Goal: Information Seeking & Learning: Check status

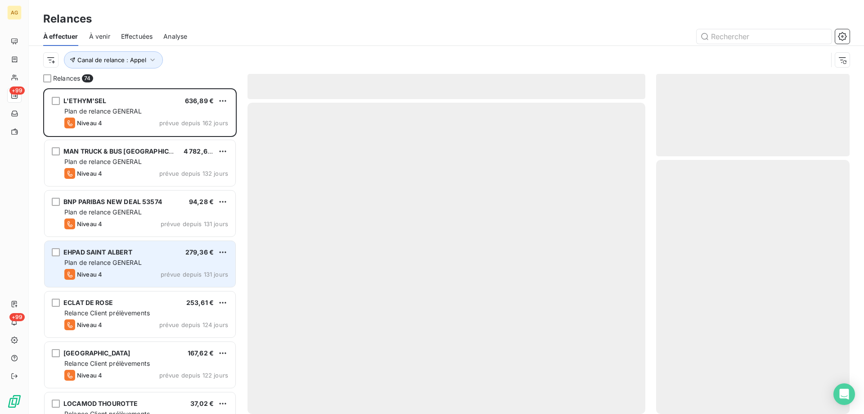
scroll to position [319, 187]
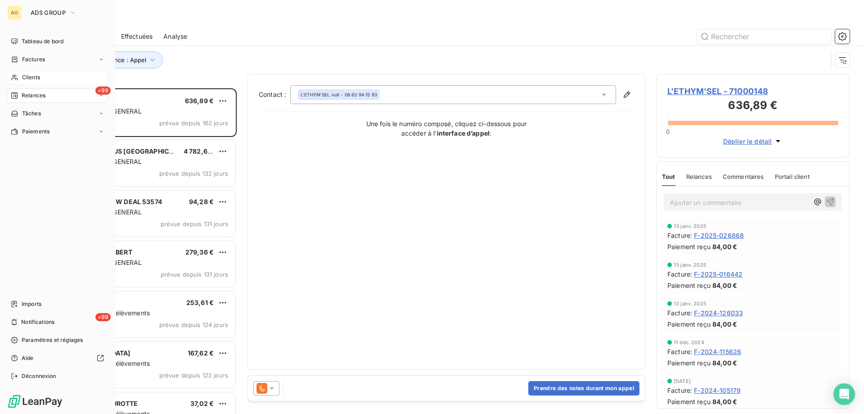
click at [22, 76] on span "Clients" at bounding box center [31, 77] width 18 height 8
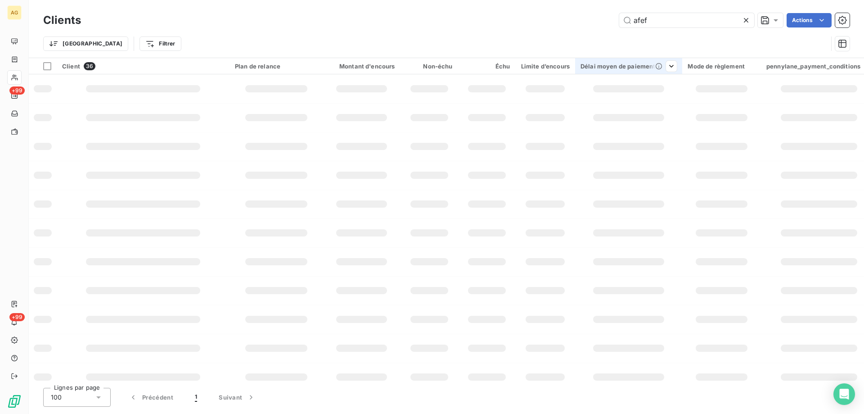
type input "afefc"
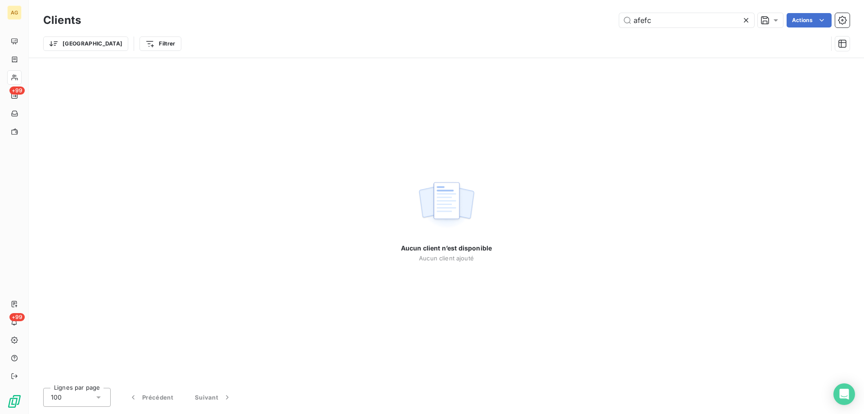
drag, startPoint x: 687, startPoint y: 27, endPoint x: 626, endPoint y: 27, distance: 61.7
click at [626, 27] on div "Clients afefc Actions" at bounding box center [446, 20] width 807 height 19
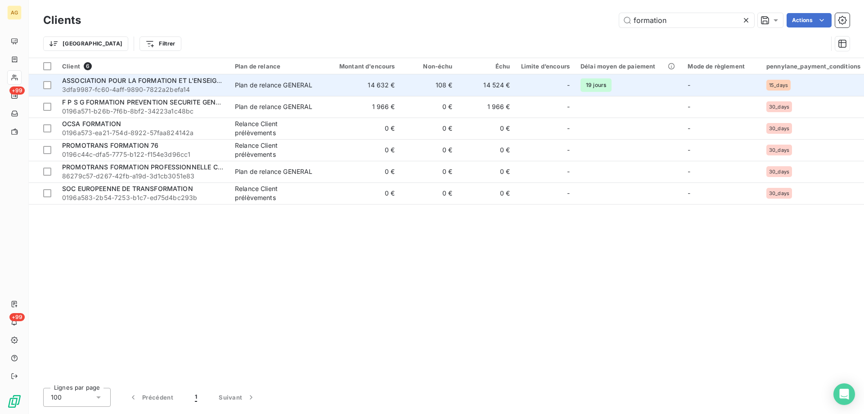
type input "formation"
click at [151, 89] on span "3dfa9987-fc60-4aff-9890-7822a2befa14" at bounding box center [143, 89] width 162 height 9
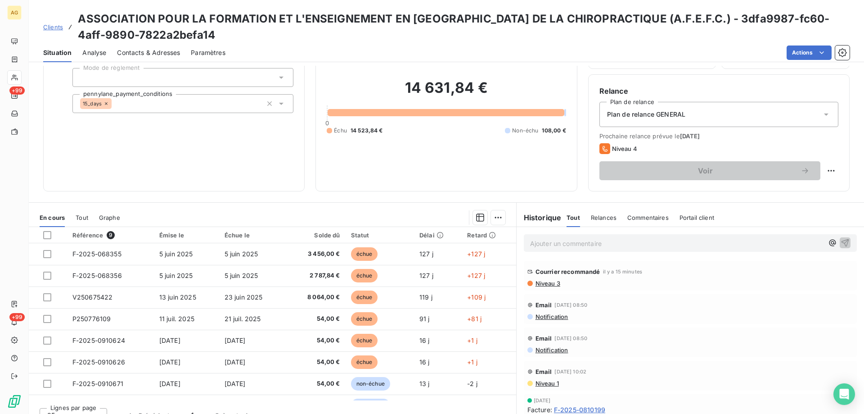
scroll to position [73, 0]
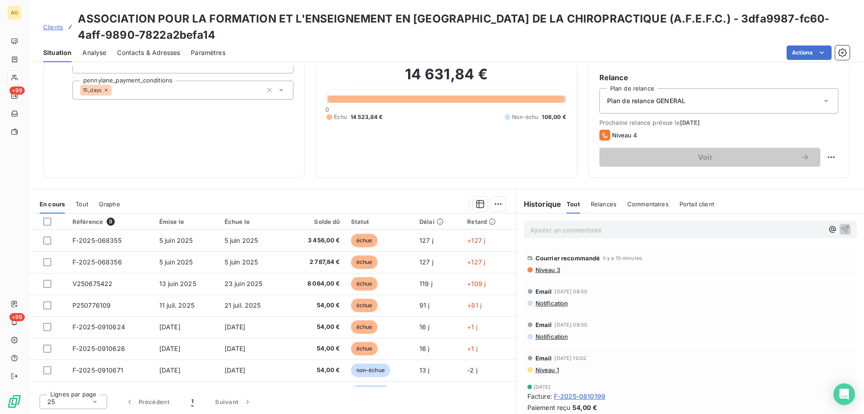
click at [83, 205] on span "Tout" at bounding box center [82, 203] width 13 height 7
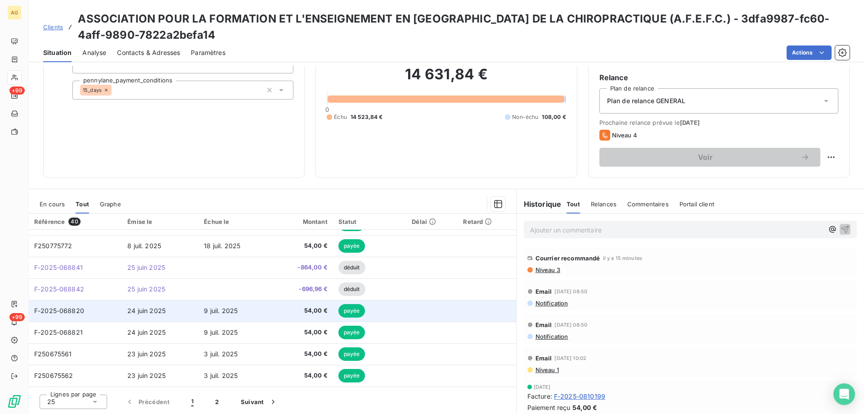
scroll to position [338, 0]
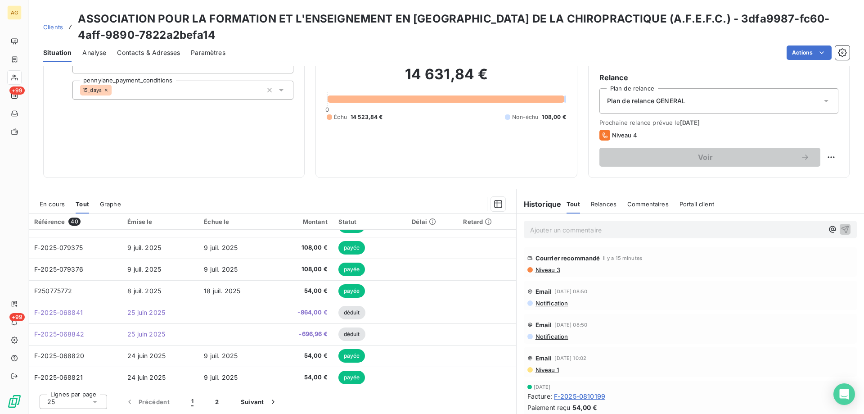
click at [44, 222] on div "Référence 40" at bounding box center [75, 221] width 82 height 8
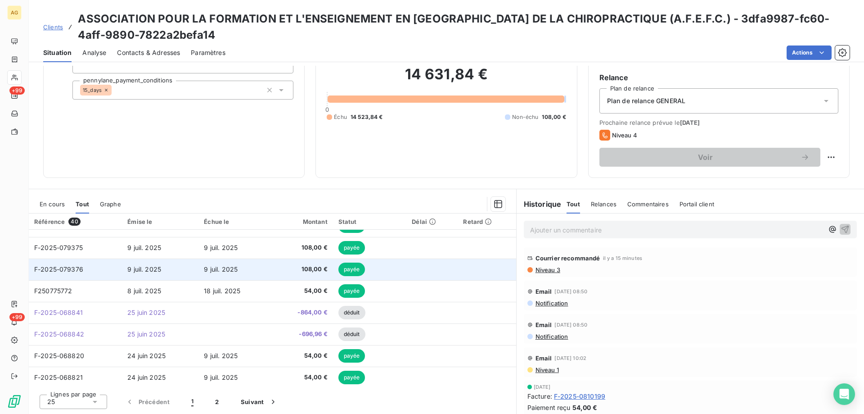
scroll to position [384, 0]
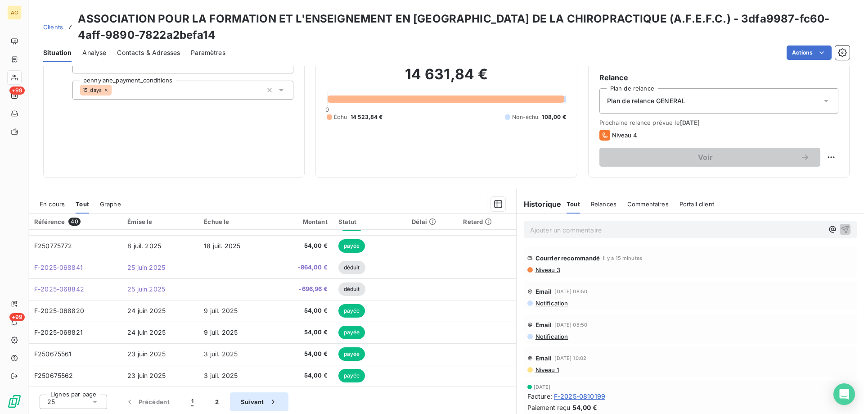
click at [252, 398] on button "Suivant" at bounding box center [259, 401] width 59 height 19
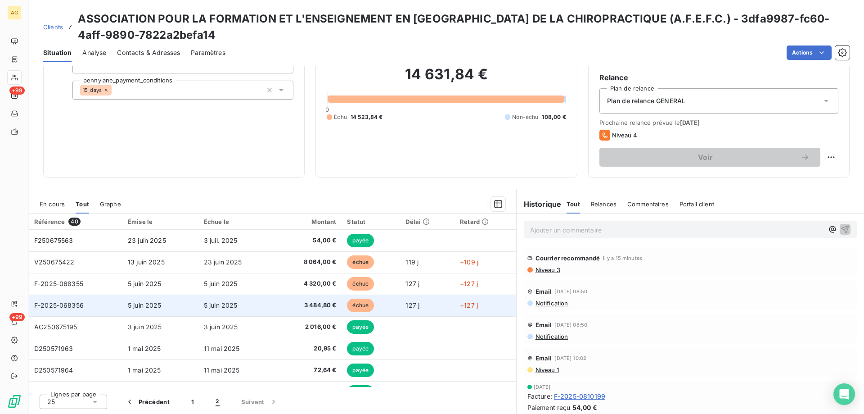
click at [59, 305] on span "F-2025-068356" at bounding box center [59, 305] width 50 height 8
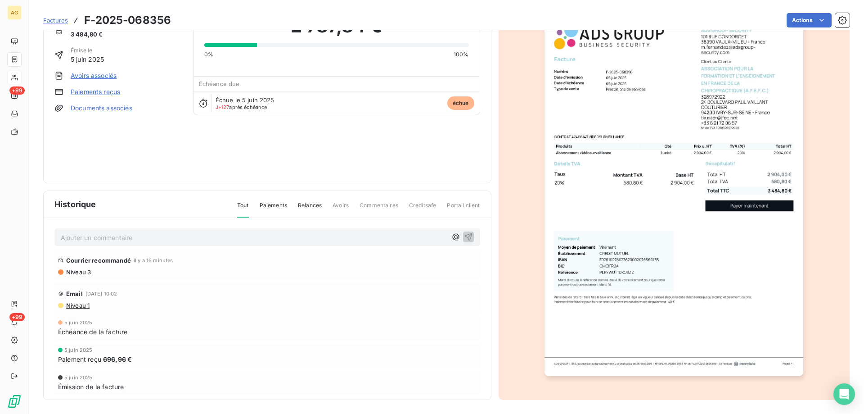
scroll to position [50, 0]
click at [690, 268] on img "button" at bounding box center [674, 192] width 259 height 366
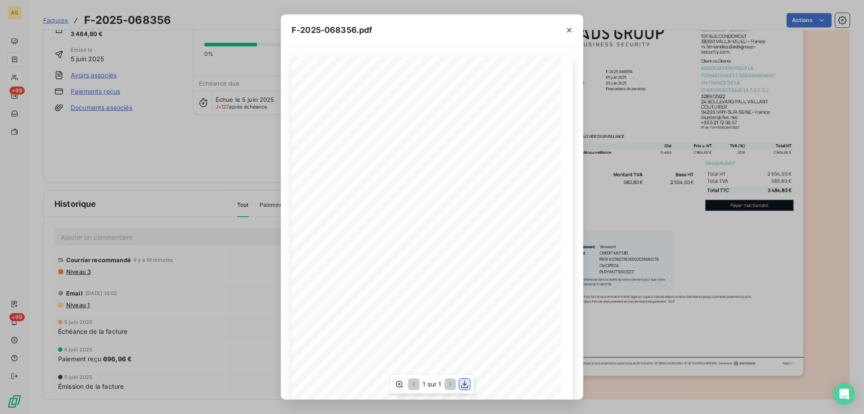
click at [466, 384] on icon "button" at bounding box center [464, 384] width 7 height 8
click at [569, 28] on icon "button" at bounding box center [569, 30] width 9 height 9
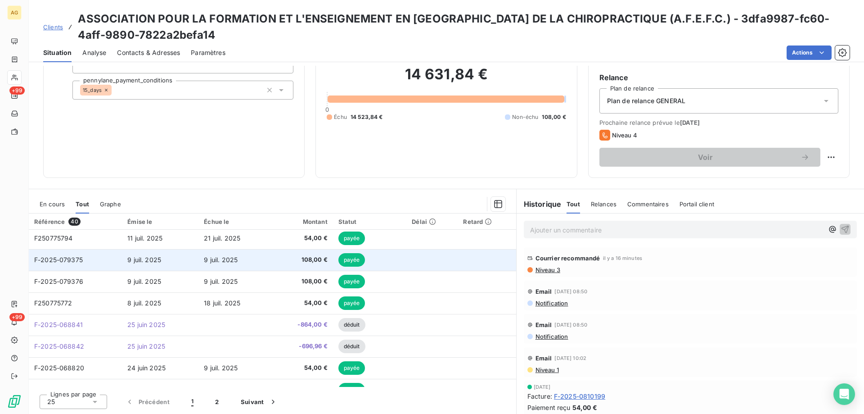
scroll to position [384, 0]
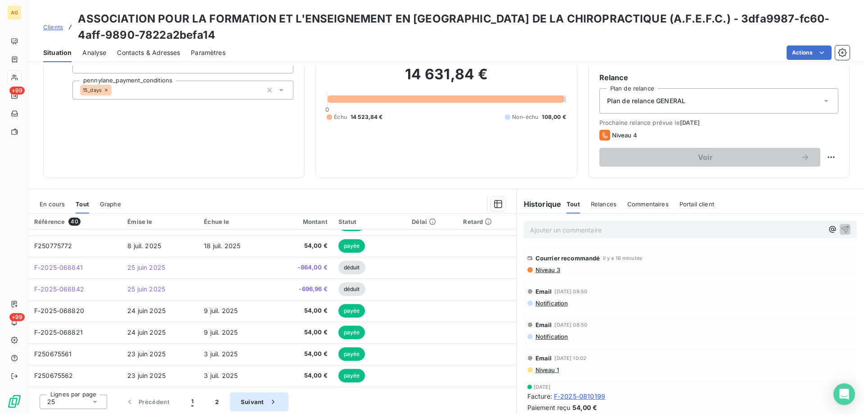
click at [253, 399] on button "Suivant" at bounding box center [259, 401] width 59 height 19
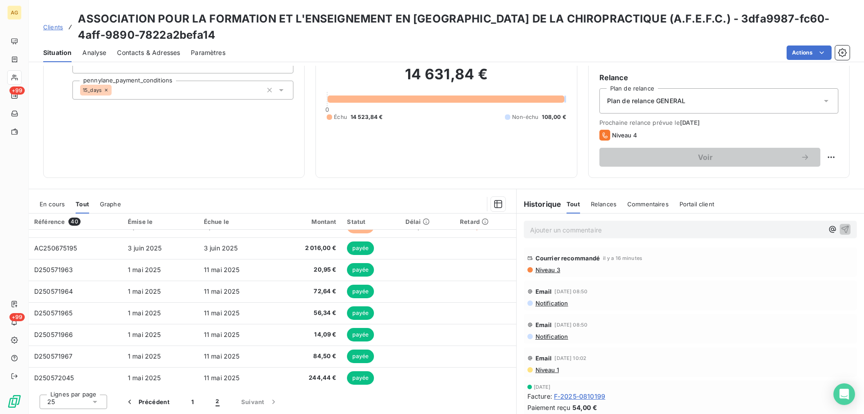
scroll to position [32, 0]
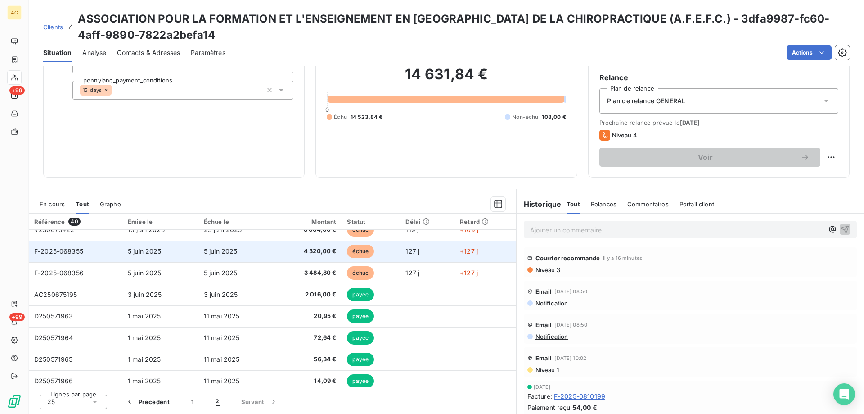
click at [64, 249] on span "F-2025-068355" at bounding box center [58, 251] width 49 height 8
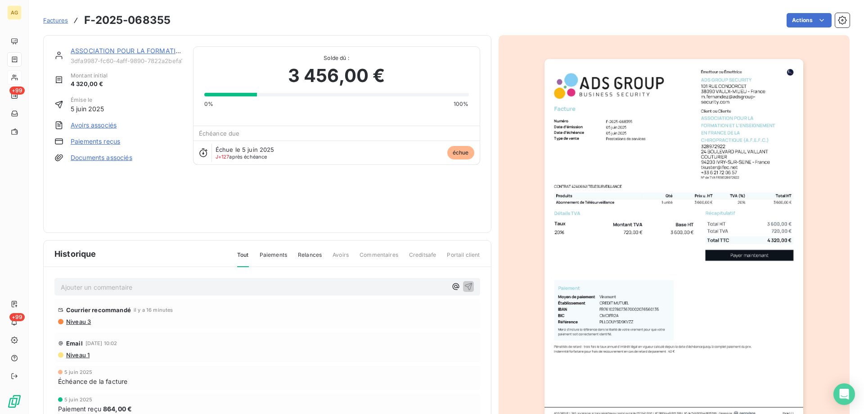
click at [638, 221] on img "button" at bounding box center [674, 242] width 259 height 366
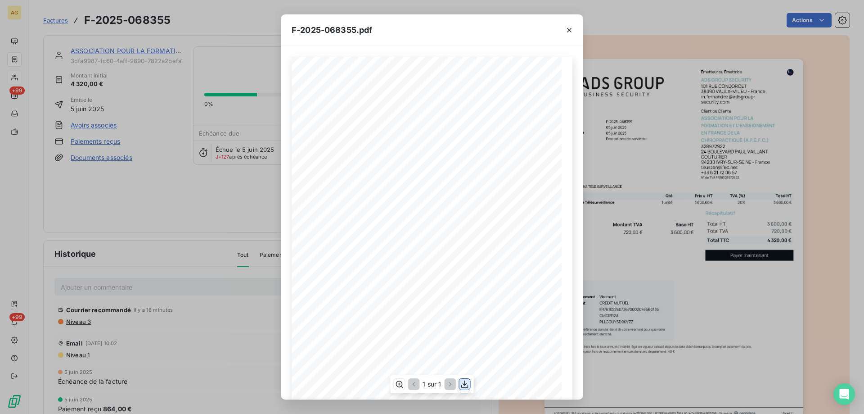
click at [465, 383] on icon "button" at bounding box center [464, 383] width 9 height 9
click at [569, 28] on icon "button" at bounding box center [569, 30] width 9 height 9
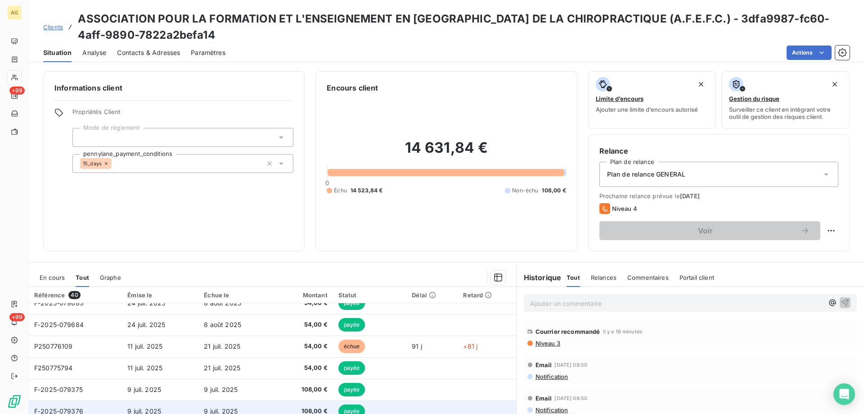
scroll to position [384, 0]
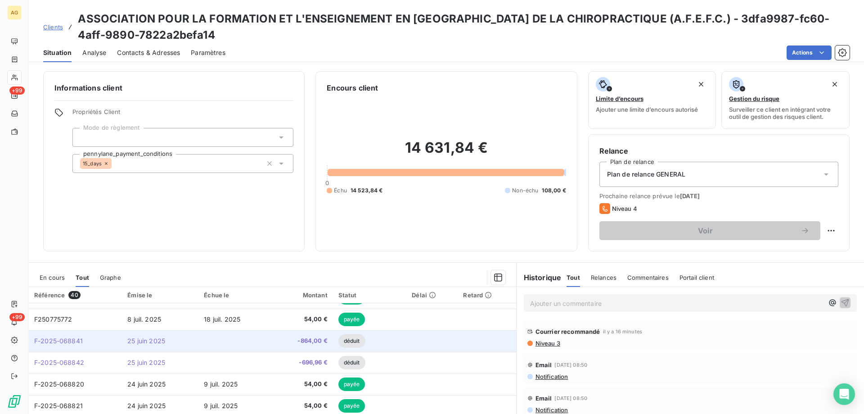
click at [58, 343] on span "F-2025-068841" at bounding box center [58, 341] width 49 height 8
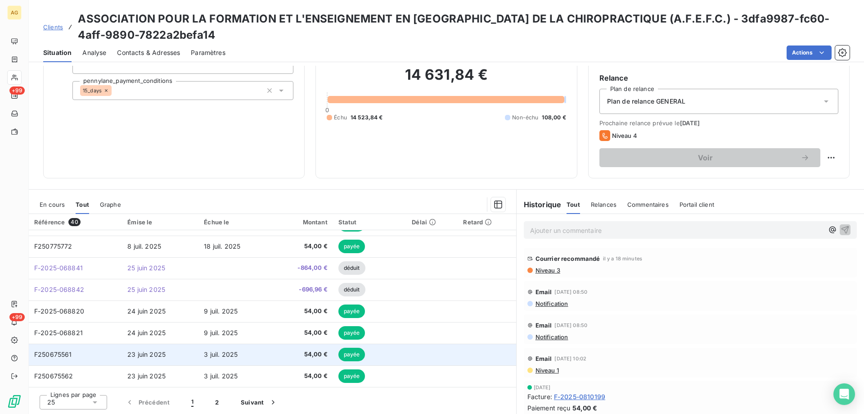
scroll to position [73, 0]
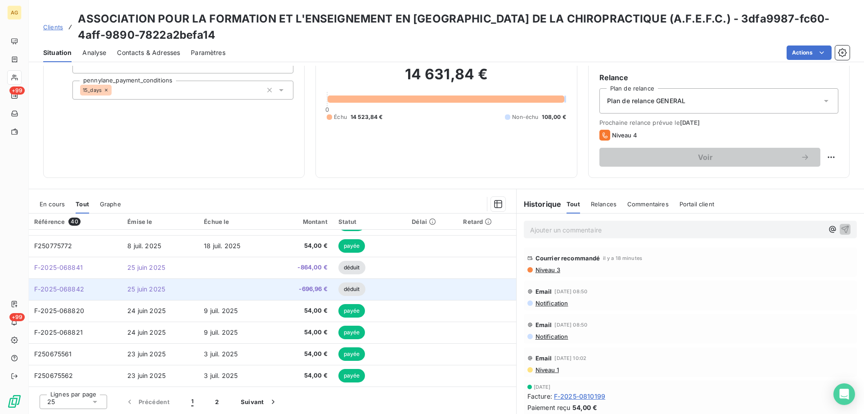
click at [74, 291] on span "F-2025-068842" at bounding box center [59, 289] width 50 height 8
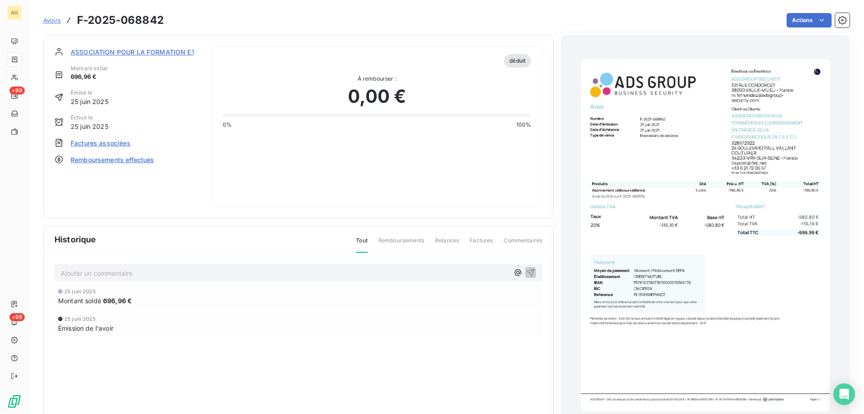
click at [712, 228] on img "button" at bounding box center [705, 235] width 249 height 352
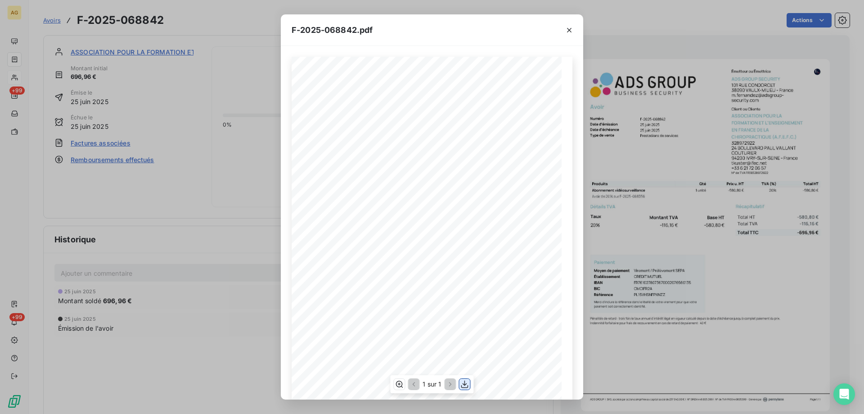
click at [463, 384] on icon "button" at bounding box center [464, 384] width 7 height 8
click at [569, 33] on icon "button" at bounding box center [569, 30] width 9 height 9
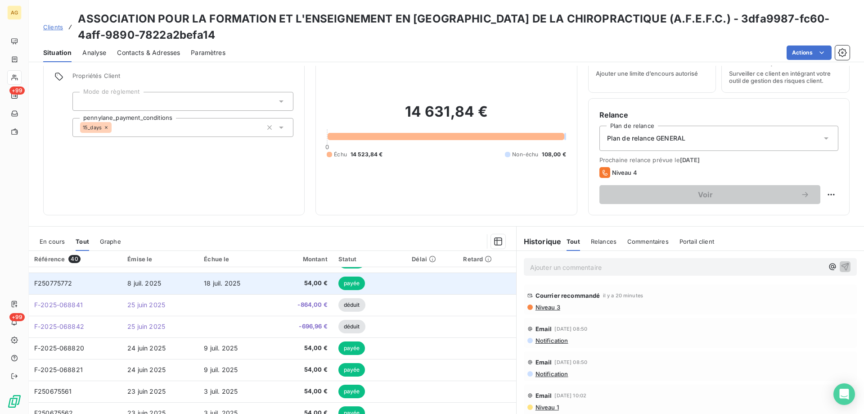
scroll to position [73, 0]
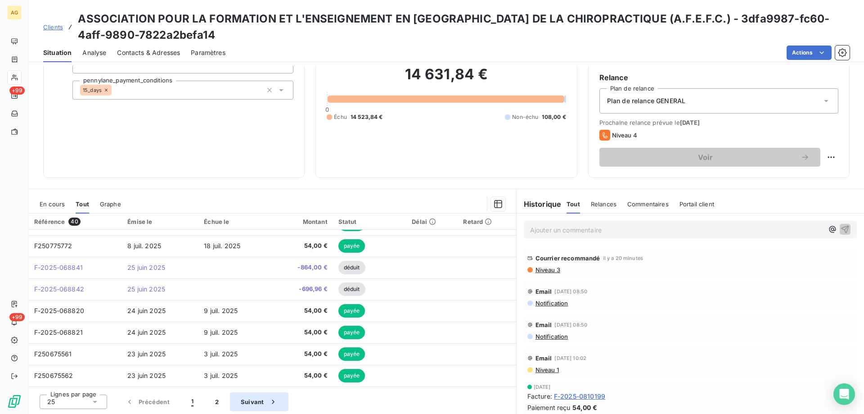
click at [262, 399] on button "Suivant" at bounding box center [259, 401] width 59 height 19
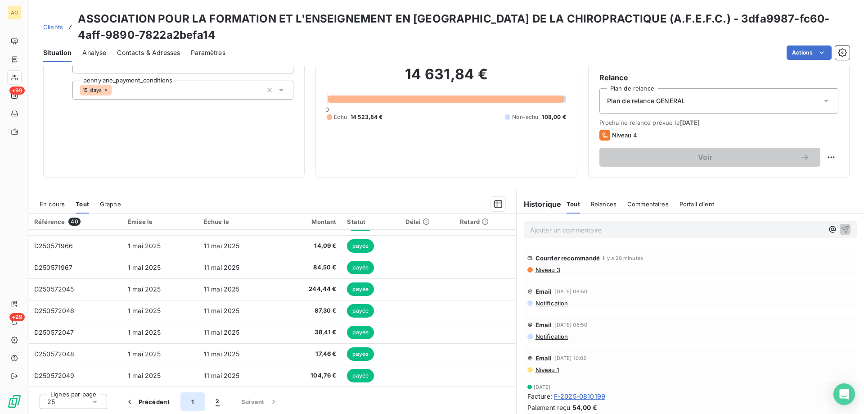
click at [190, 402] on button "1" at bounding box center [193, 401] width 24 height 19
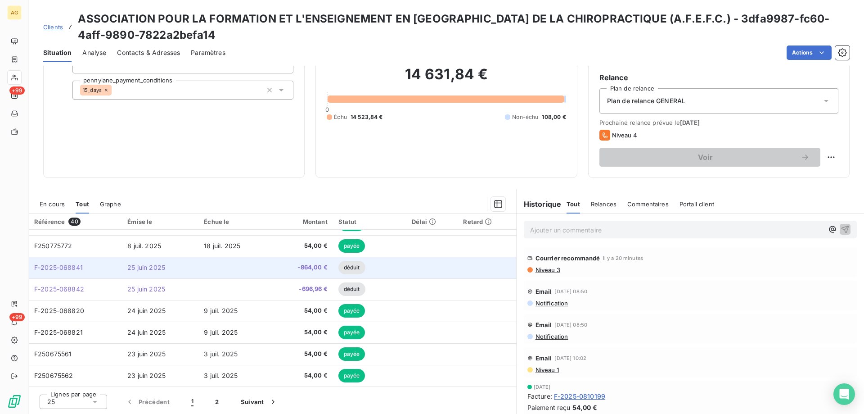
click at [69, 263] on span "F-2025-068841" at bounding box center [58, 267] width 49 height 8
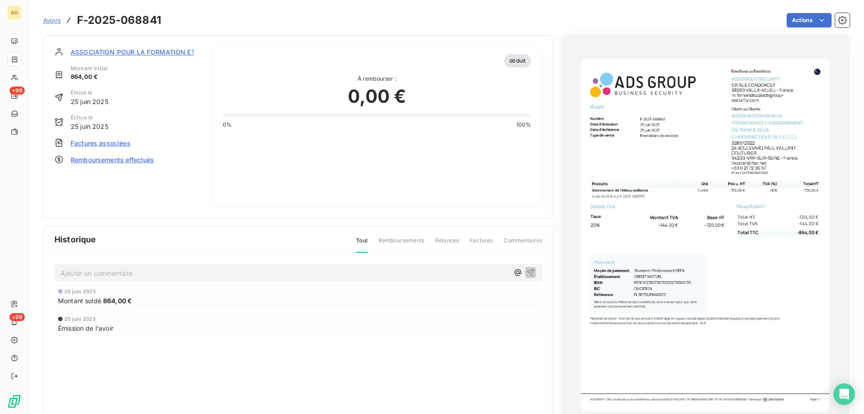
click at [714, 275] on img "button" at bounding box center [705, 235] width 249 height 352
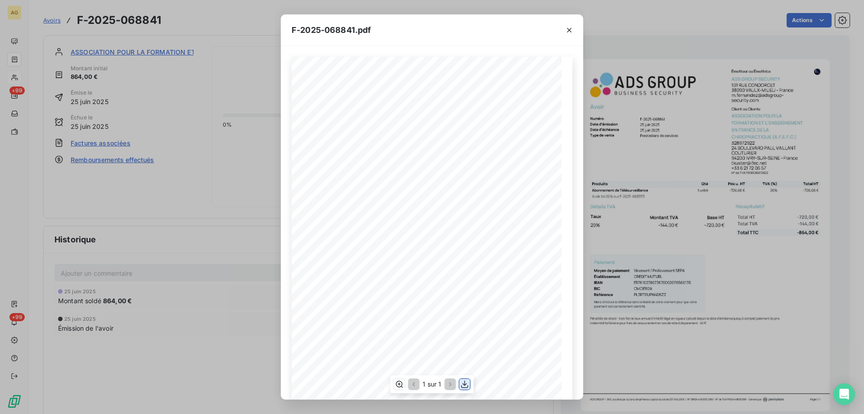
click at [468, 384] on icon "button" at bounding box center [464, 383] width 9 height 9
drag, startPoint x: 568, startPoint y: 30, endPoint x: 570, endPoint y: 34, distance: 5.2
click at [568, 30] on icon "button" at bounding box center [569, 30] width 9 height 9
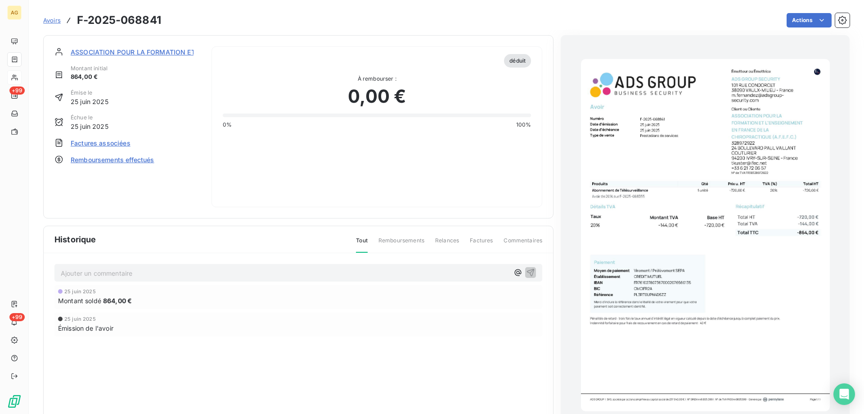
click at [684, 211] on img "button" at bounding box center [705, 235] width 249 height 352
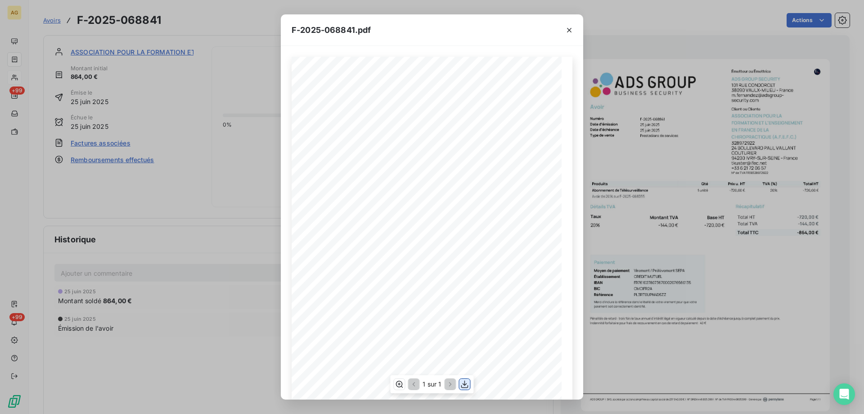
click at [462, 380] on icon "button" at bounding box center [464, 383] width 9 height 9
click at [570, 34] on icon "button" at bounding box center [569, 30] width 9 height 9
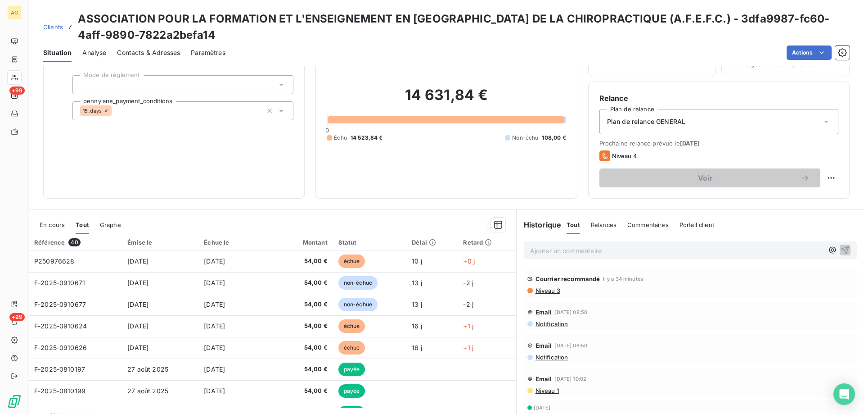
scroll to position [73, 0]
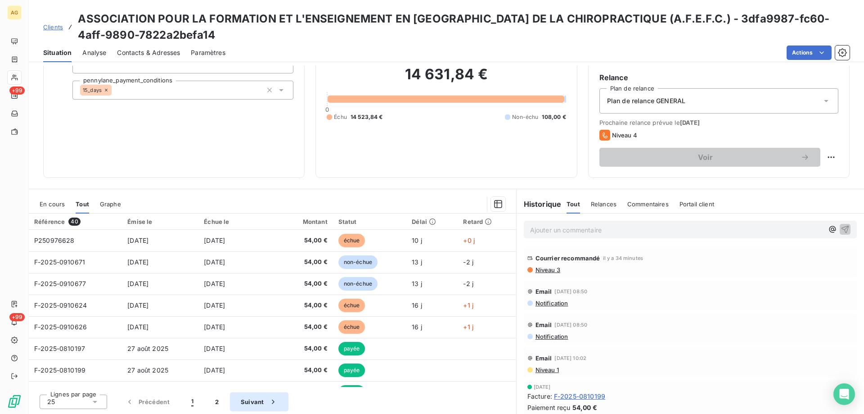
click at [253, 399] on button "Suivant" at bounding box center [259, 401] width 59 height 19
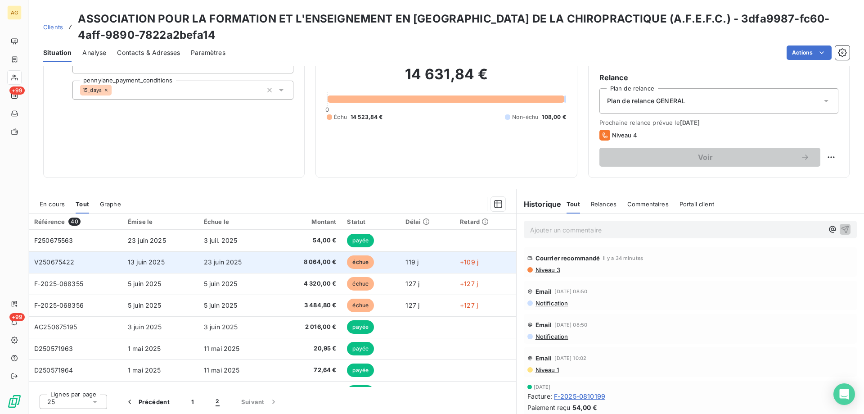
click at [57, 259] on span "V250675422" at bounding box center [54, 262] width 41 height 8
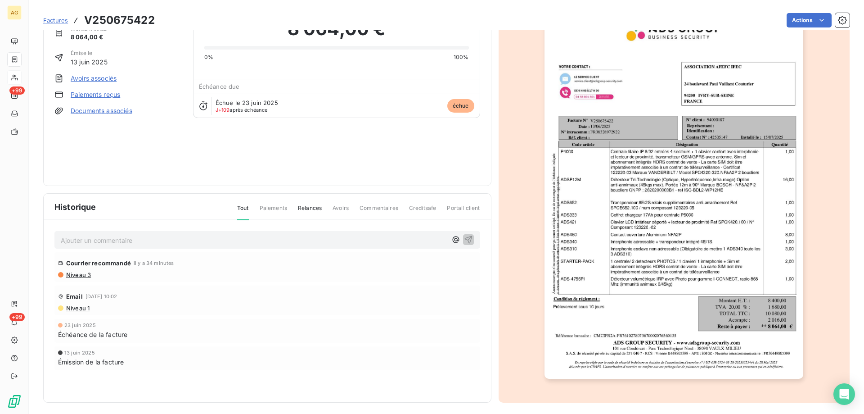
scroll to position [50, 0]
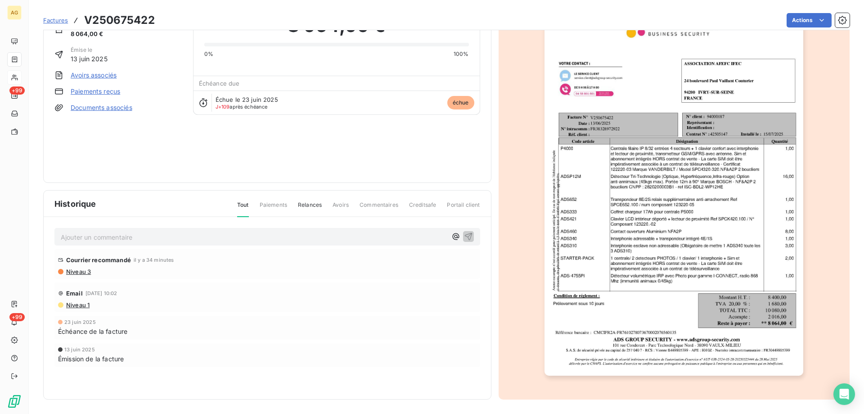
click at [742, 335] on img "button" at bounding box center [674, 192] width 259 height 366
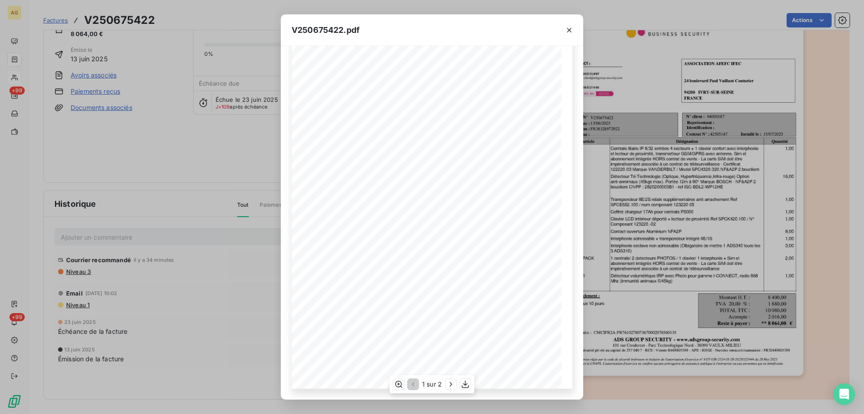
scroll to position [57, 0]
click at [465, 385] on icon "button" at bounding box center [465, 384] width 7 height 8
click at [464, 387] on icon "button" at bounding box center [465, 383] width 9 height 9
click at [466, 382] on icon "button" at bounding box center [465, 383] width 9 height 9
click at [570, 28] on icon "button" at bounding box center [569, 30] width 9 height 9
